Goal: Book appointment/travel/reservation

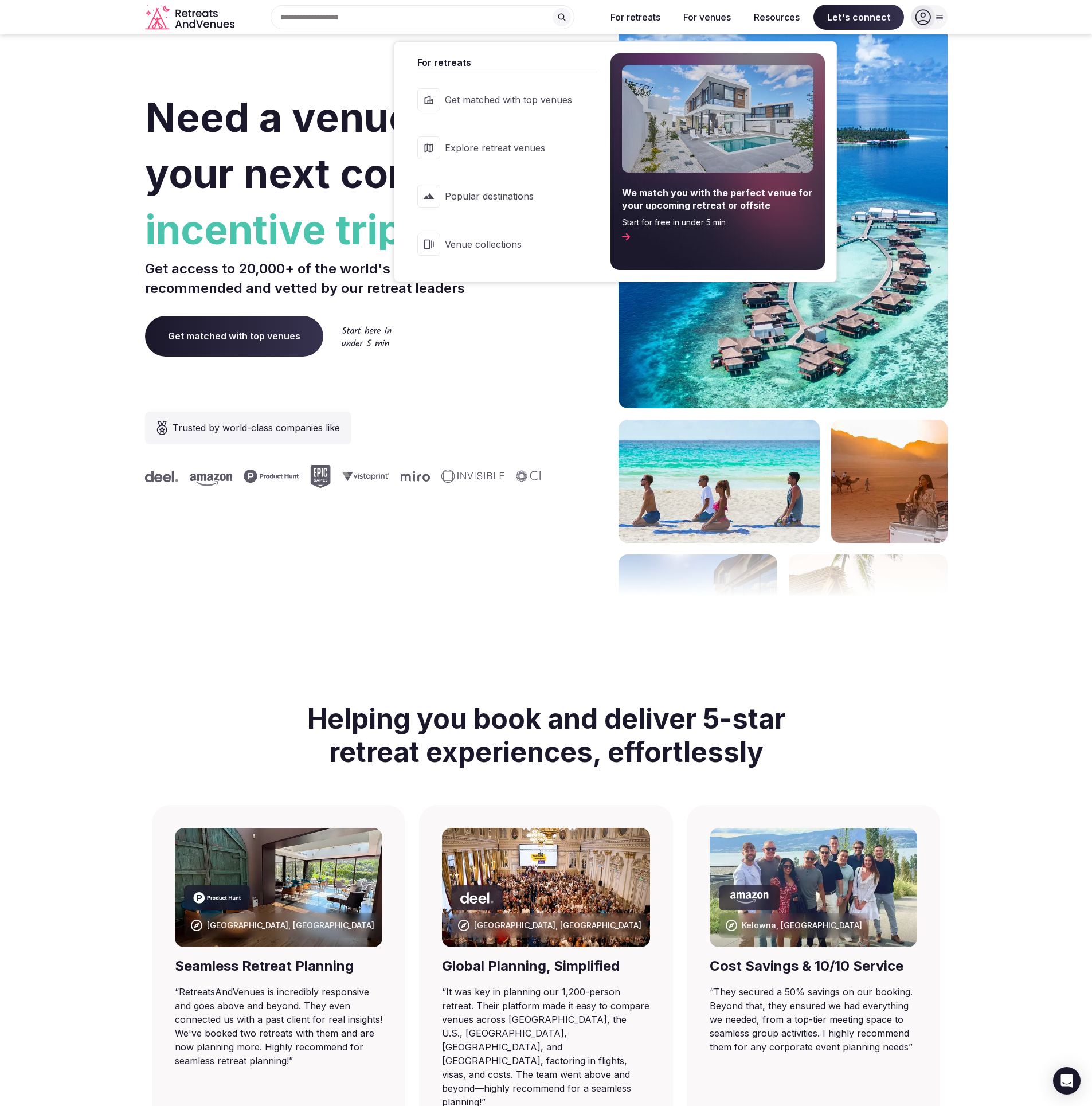
click at [504, 203] on link "Popular destinations" at bounding box center [501, 195] width 190 height 46
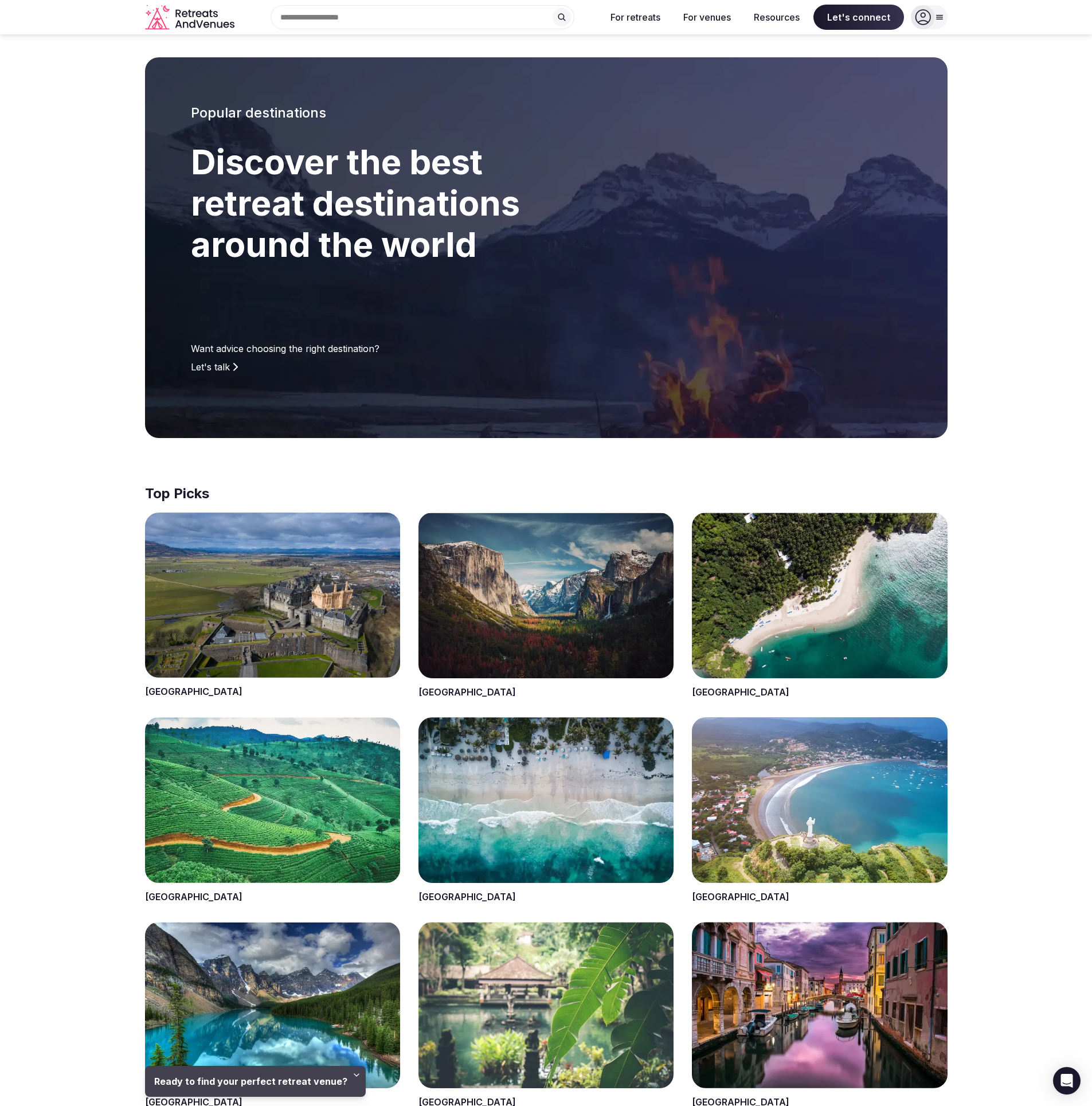
click at [579, 567] on span at bounding box center [546, 606] width 255 height 187
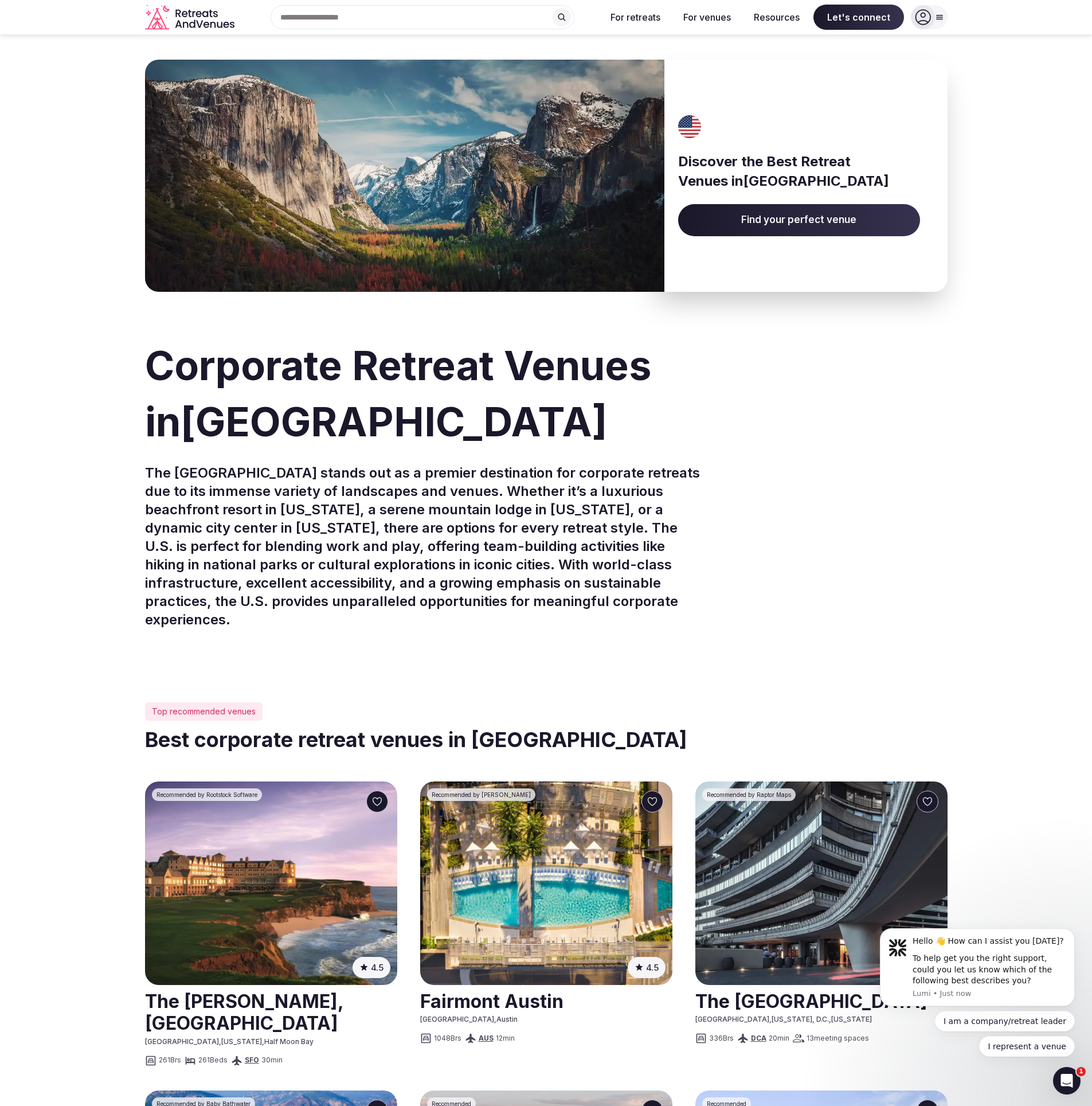
click at [361, 21] on div "Search Popular Destinations [GEOGRAPHIC_DATA], [GEOGRAPHIC_DATA] [GEOGRAPHIC_DA…" at bounding box center [418, 17] width 357 height 24
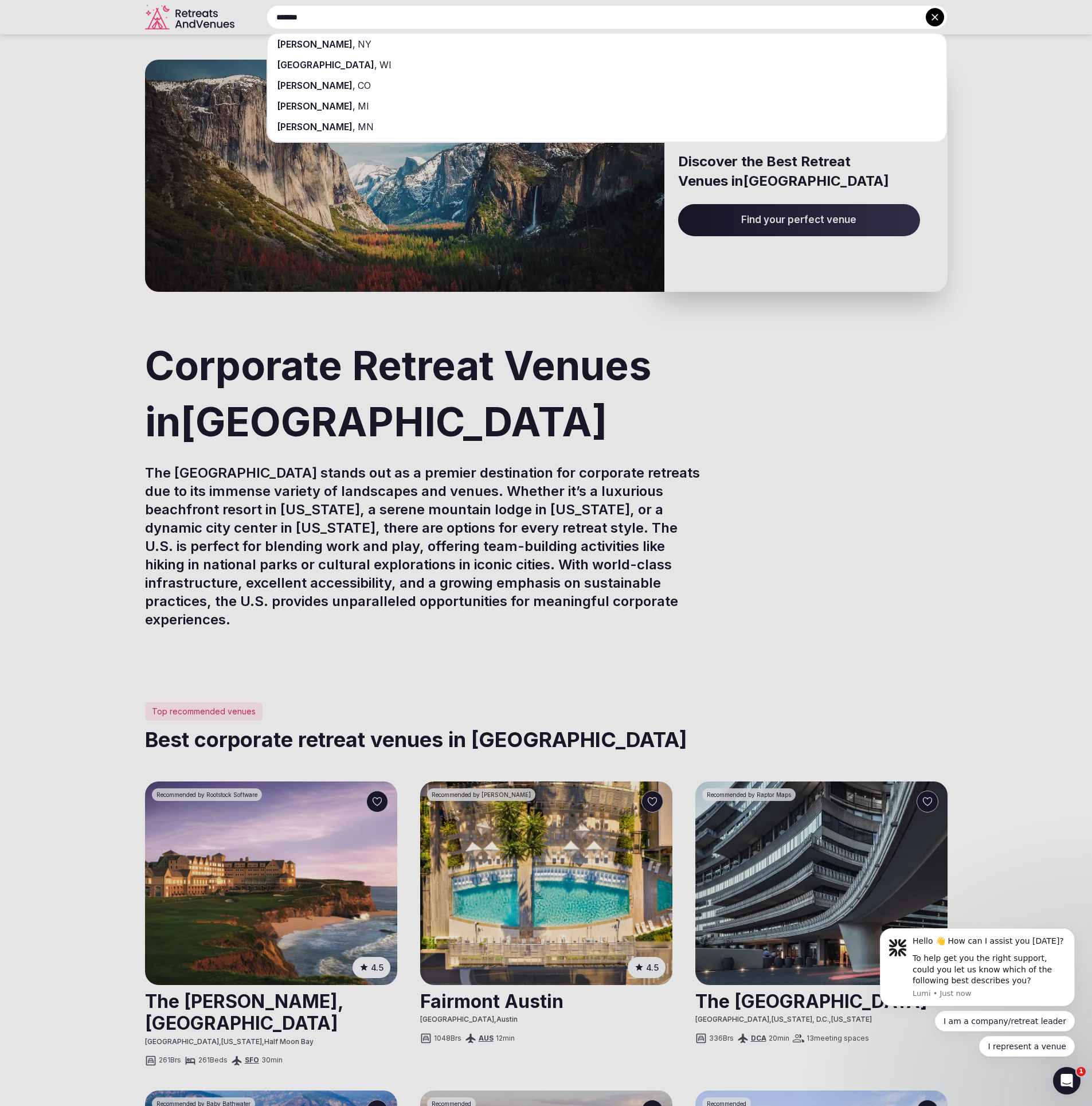
type input "*******"
click at [362, 60] on div "[GEOGRAPHIC_DATA] , [GEOGRAPHIC_DATA]" at bounding box center [607, 65] width 679 height 21
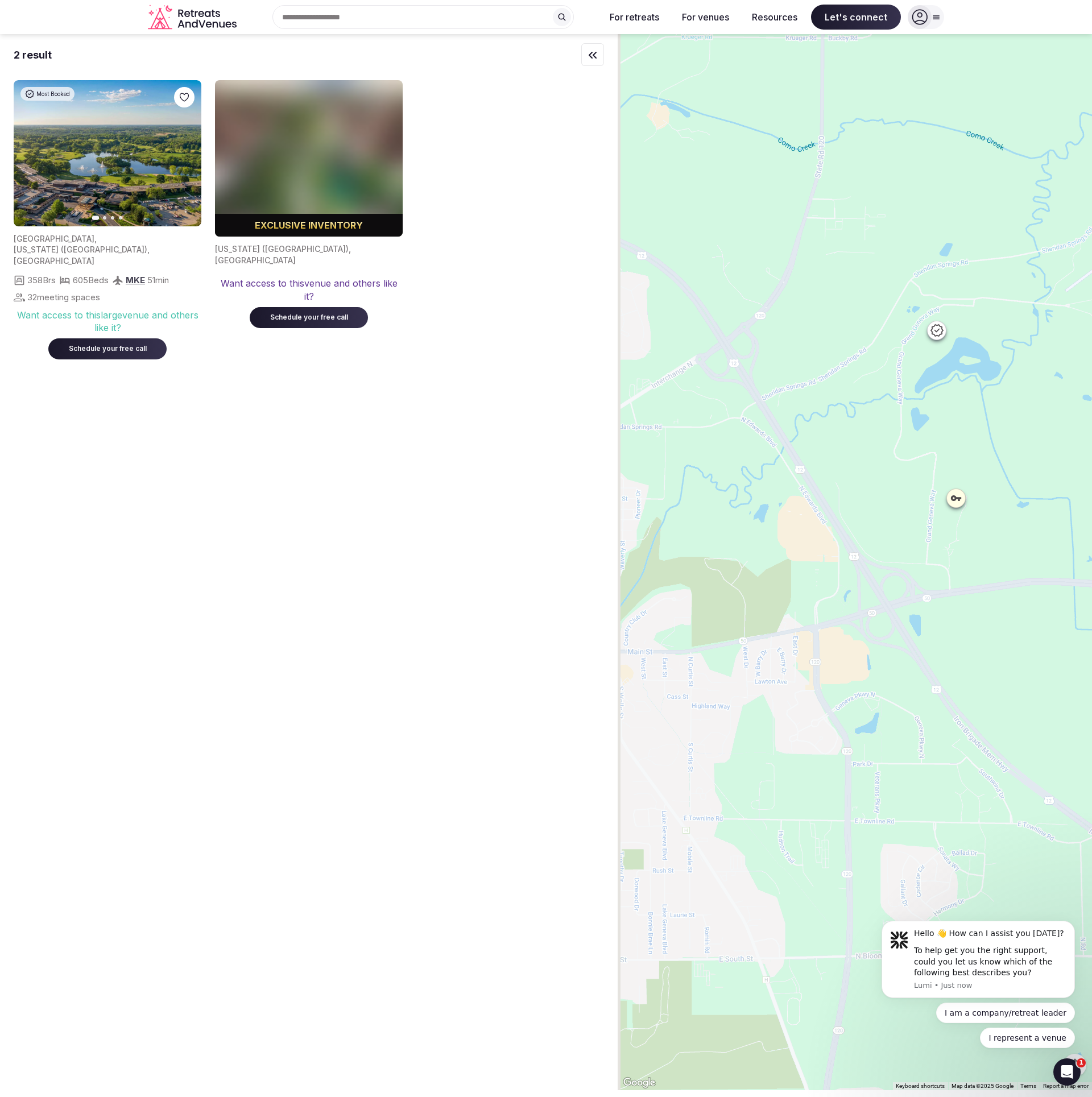
click at [940, 337] on div at bounding box center [936, 330] width 18 height 18
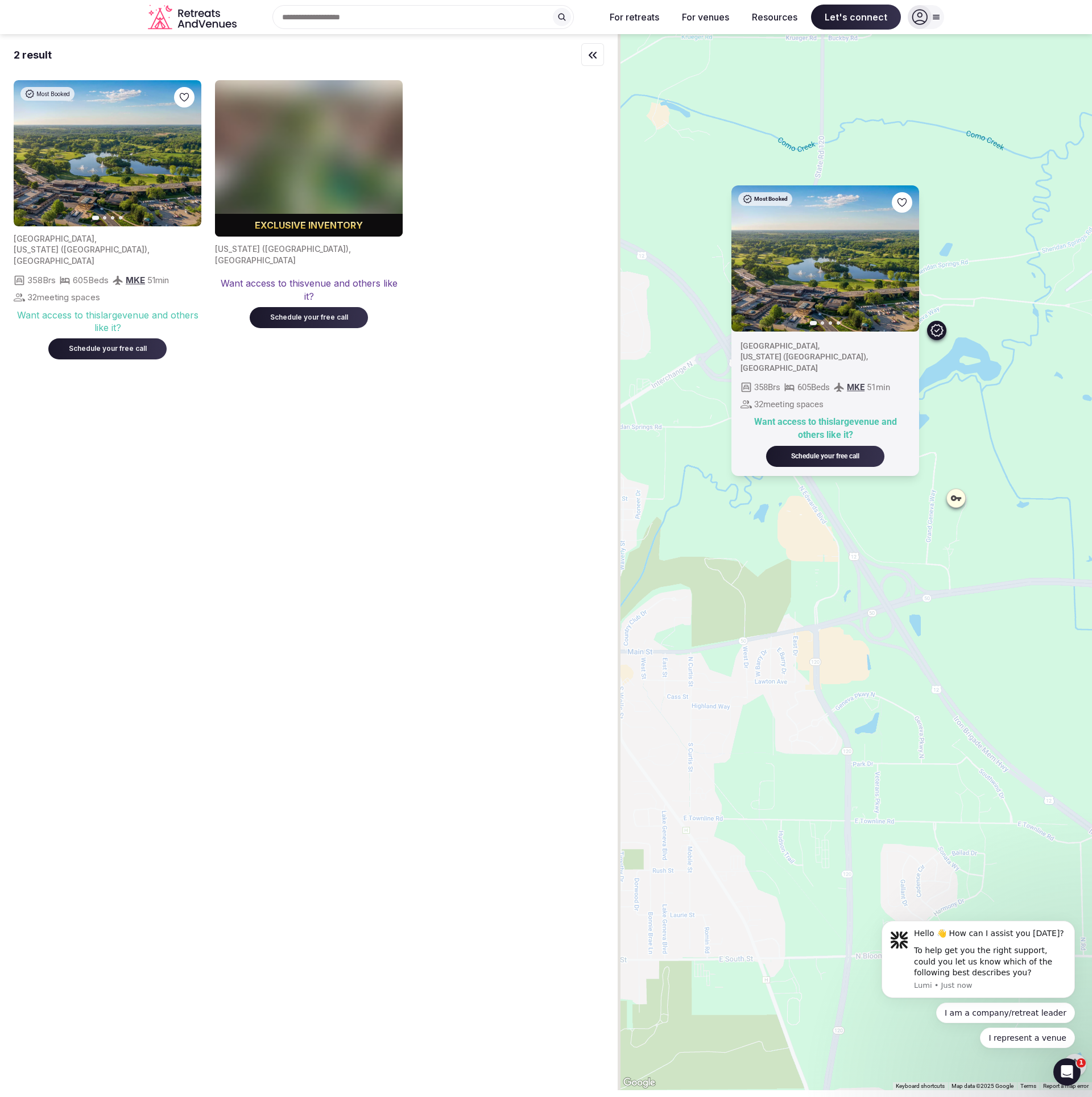
click at [960, 499] on icon at bounding box center [955, 497] width 10 height 6
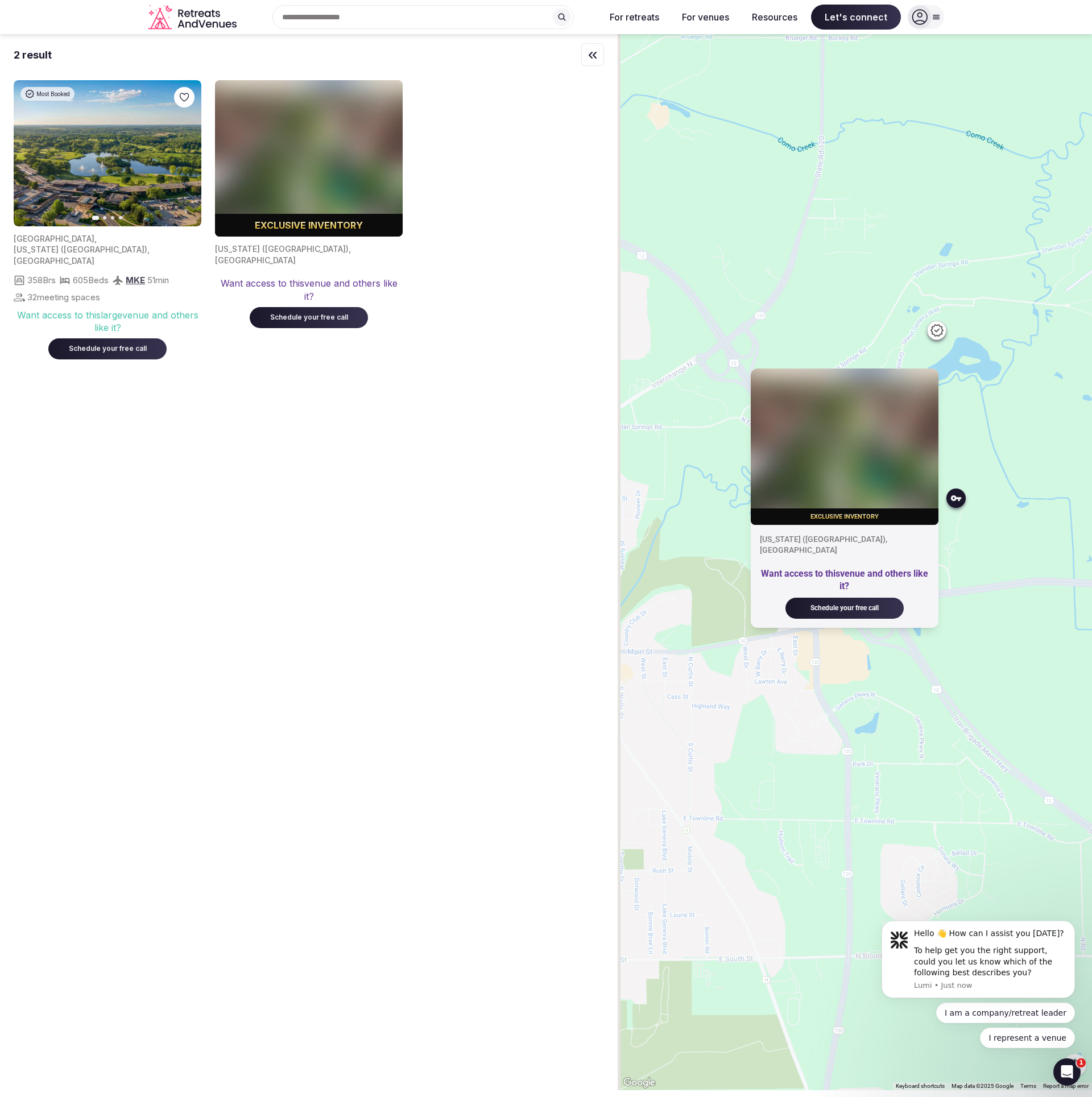
click at [946, 329] on div at bounding box center [936, 330] width 18 height 18
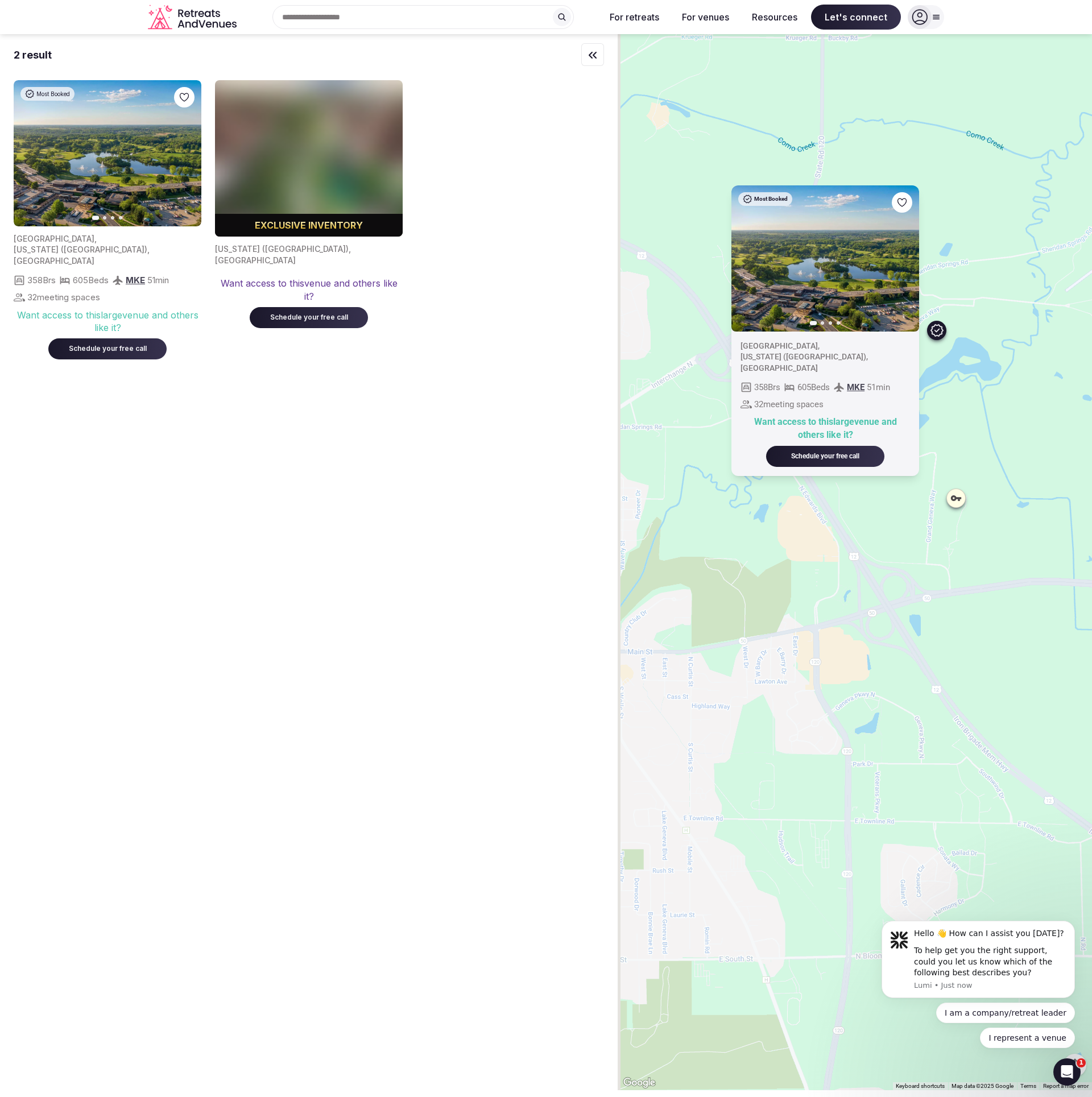
click at [839, 302] on img at bounding box center [825, 258] width 188 height 146
click at [854, 452] on div "Schedule your free call" at bounding box center [825, 456] width 91 height 9
